Goal: Task Accomplishment & Management: Complete application form

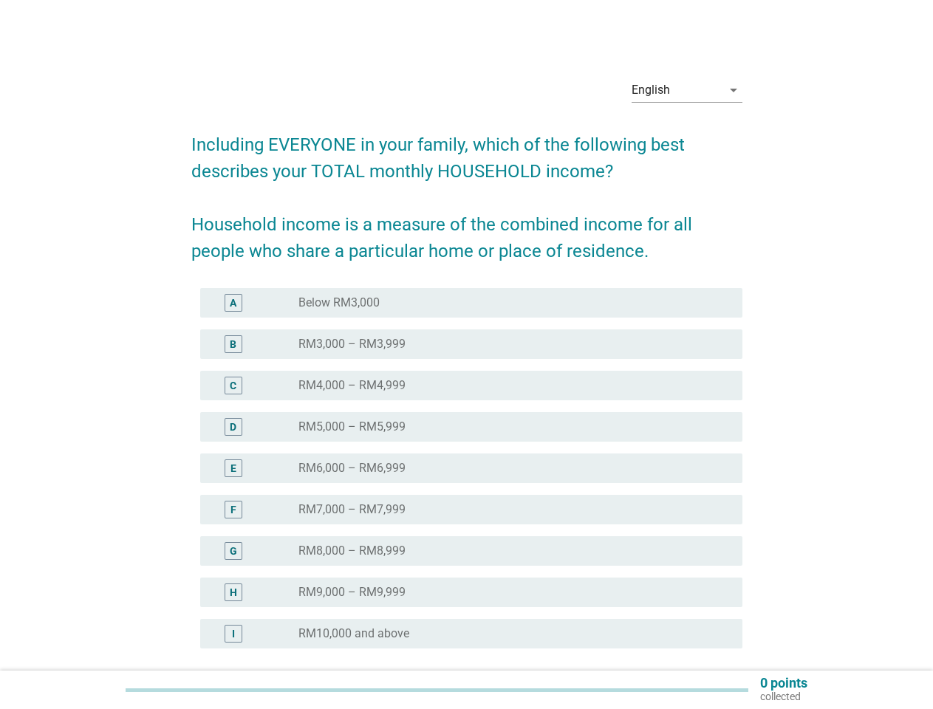
click at [467, 382] on div "radio_button_unchecked RM4,000 – RM4,999" at bounding box center [508, 385] width 420 height 15
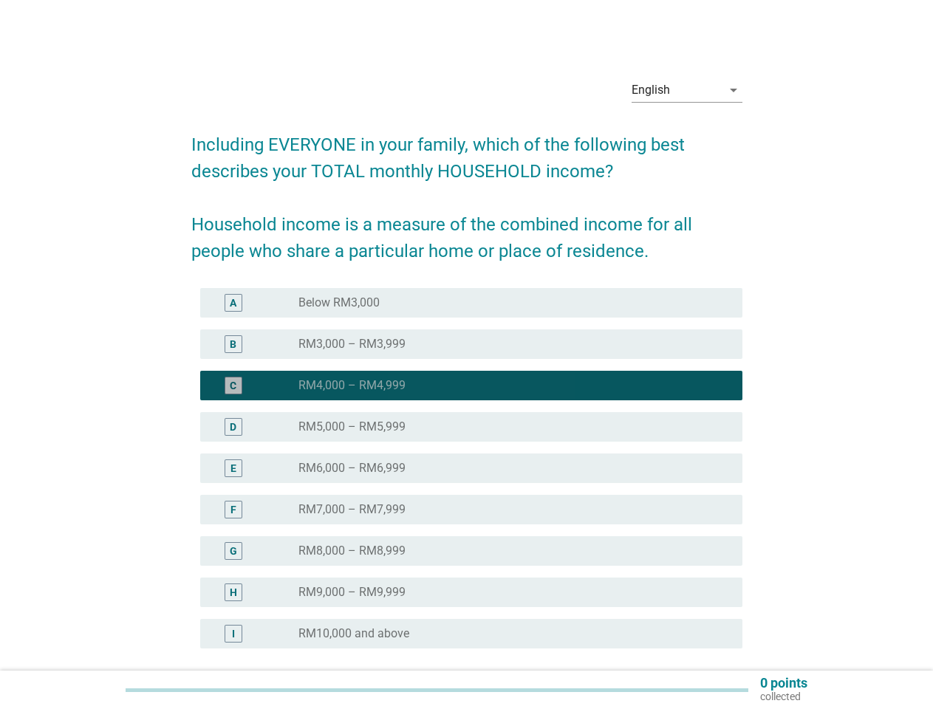
click at [687, 90] on div "English" at bounding box center [677, 90] width 90 height 24
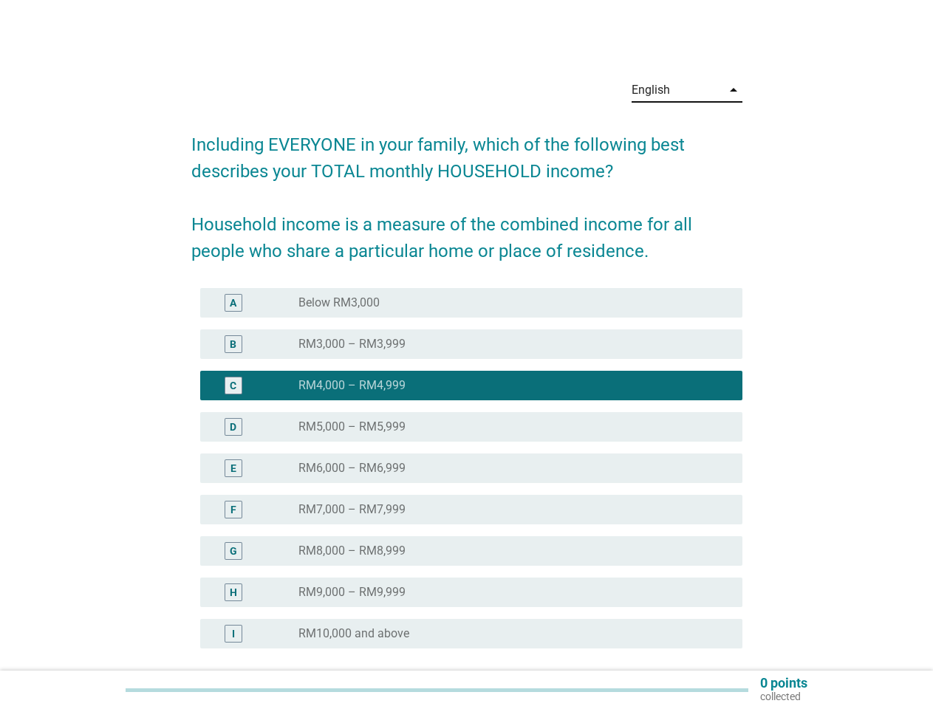
click at [467, 477] on div "E radio_button_unchecked RM6,000 – RM6,999" at bounding box center [471, 469] width 542 height 30
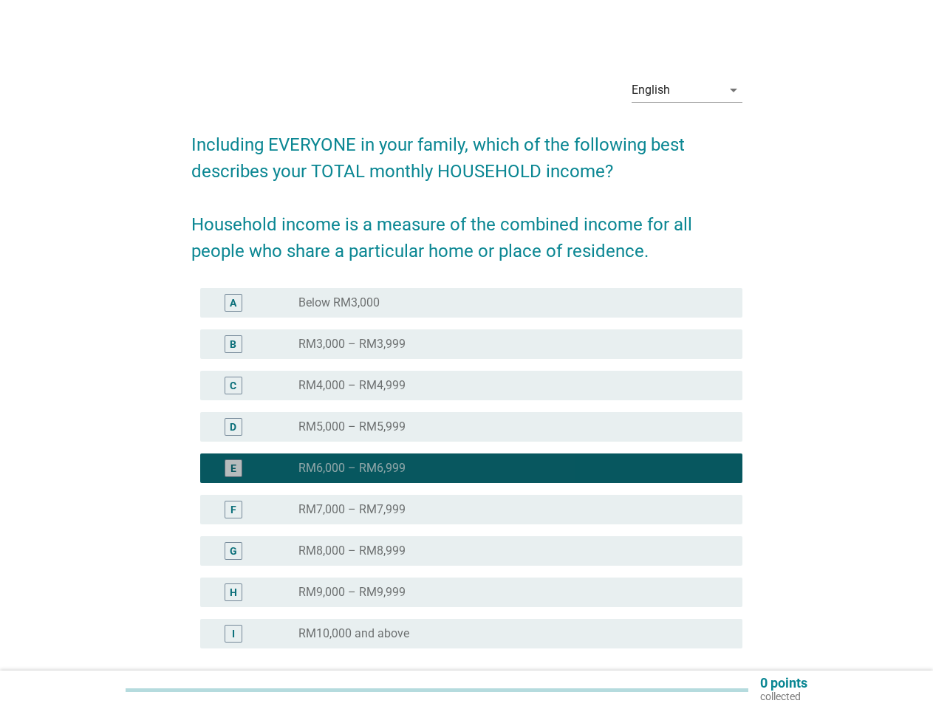
click at [467, 468] on div "radio_button_checked RM6,000 – RM6,999" at bounding box center [508, 468] width 420 height 15
click at [471, 303] on div "radio_button_unchecked Below RM3,000" at bounding box center [508, 303] width 420 height 15
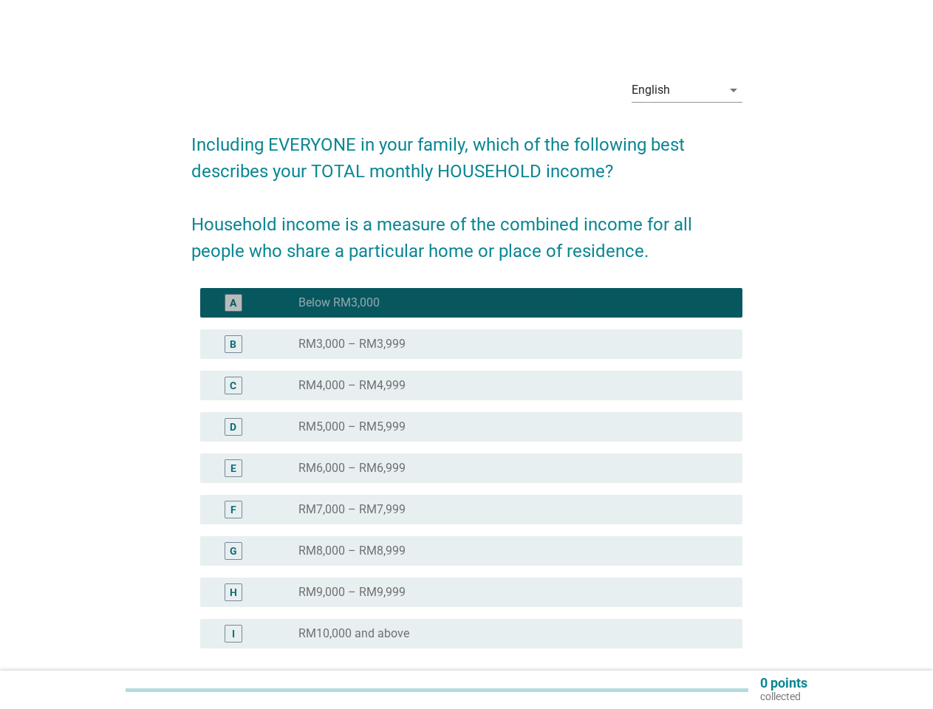
click at [339, 303] on label "Below RM3,000" at bounding box center [338, 303] width 81 height 15
click at [471, 344] on div "radio_button_unchecked RM3,000 – RM3,999" at bounding box center [508, 344] width 420 height 15
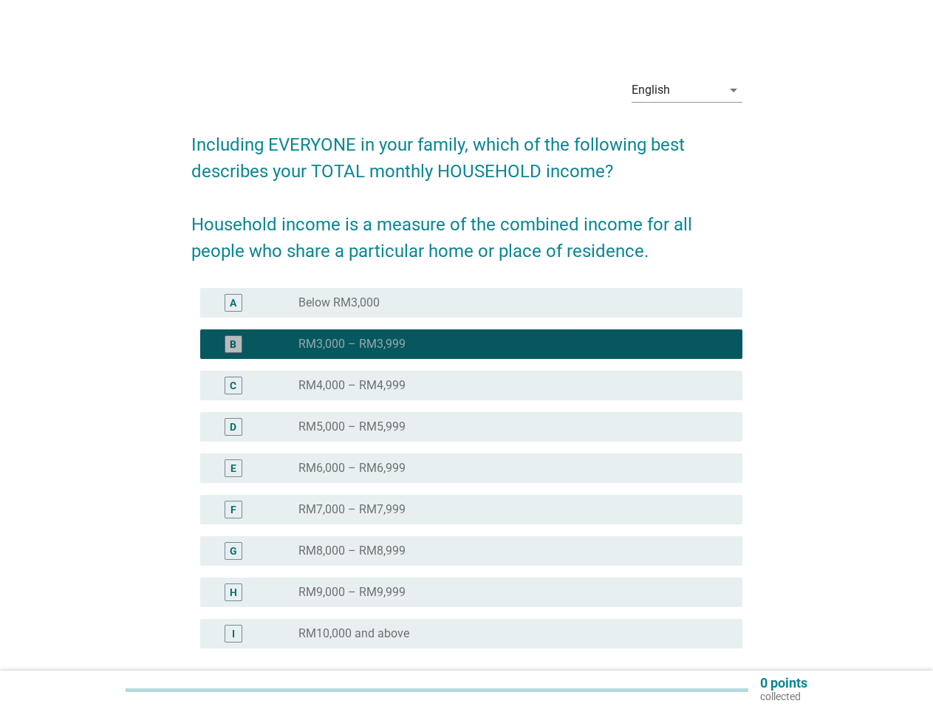
click at [352, 344] on label "RM3,000 – RM3,999" at bounding box center [351, 344] width 107 height 15
click at [471, 386] on div "radio_button_unchecked RM4,000 – RM4,999" at bounding box center [508, 385] width 420 height 15
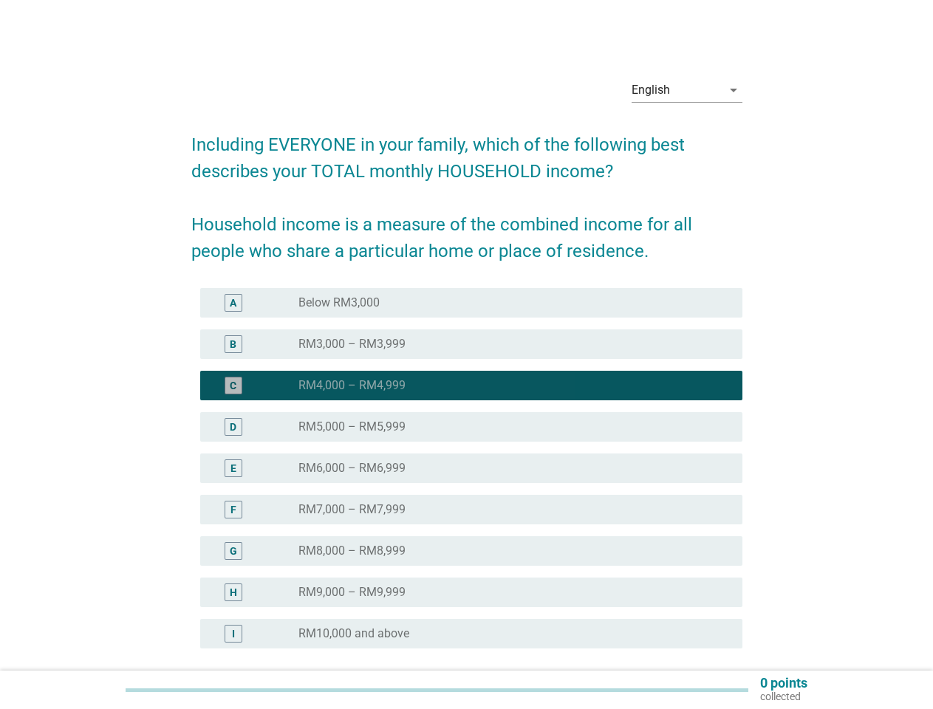
click at [352, 386] on label "RM4,000 – RM4,999" at bounding box center [351, 385] width 107 height 15
